Goal: Information Seeking & Learning: Learn about a topic

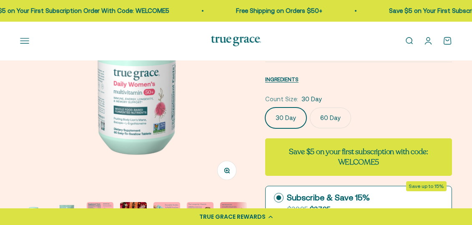
scroll to position [123, 0]
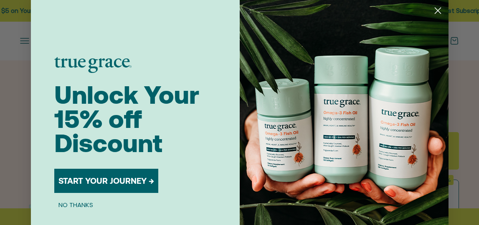
click at [434, 10] on icon "Close dialog" at bounding box center [437, 11] width 6 height 6
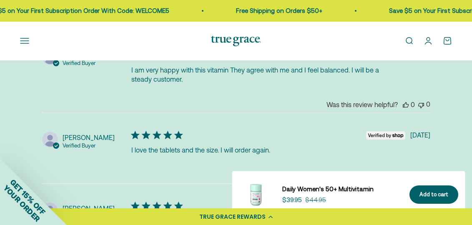
scroll to position [2064, 0]
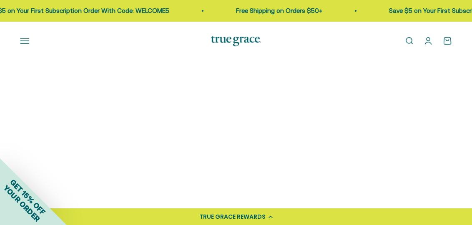
scroll to position [309, 0]
click at [73, 113] on img at bounding box center [70, 113] width 101 height 101
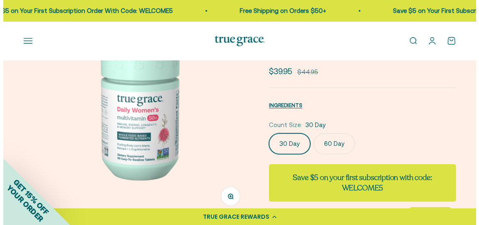
scroll to position [92, 0]
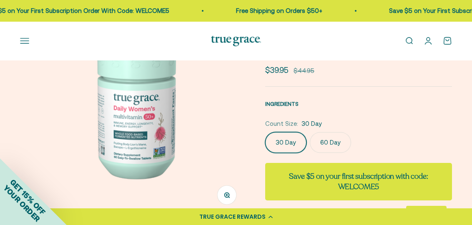
click at [292, 104] on span "INGREDIENTS" at bounding box center [281, 104] width 33 height 6
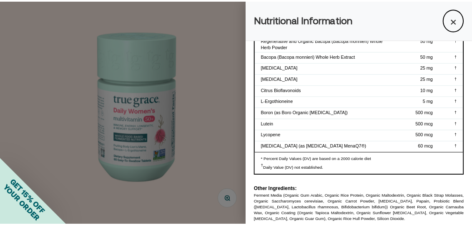
scroll to position [320, 0]
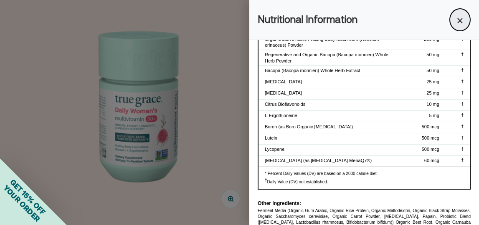
click at [453, 17] on button "×" at bounding box center [459, 19] width 21 height 23
